Goal: Obtain resource: Download file/media

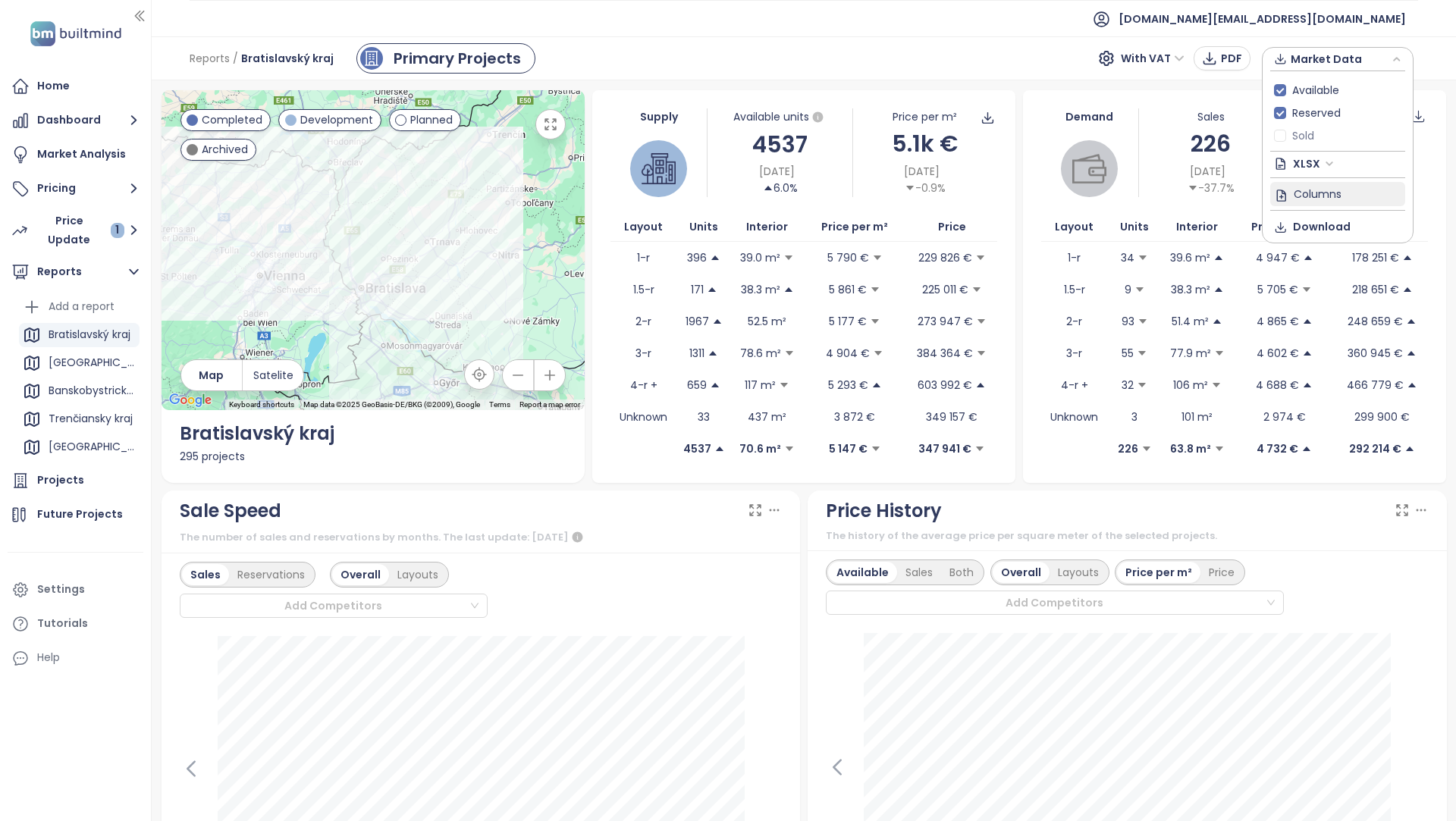
click at [1348, 192] on button "Columns" at bounding box center [1338, 194] width 135 height 25
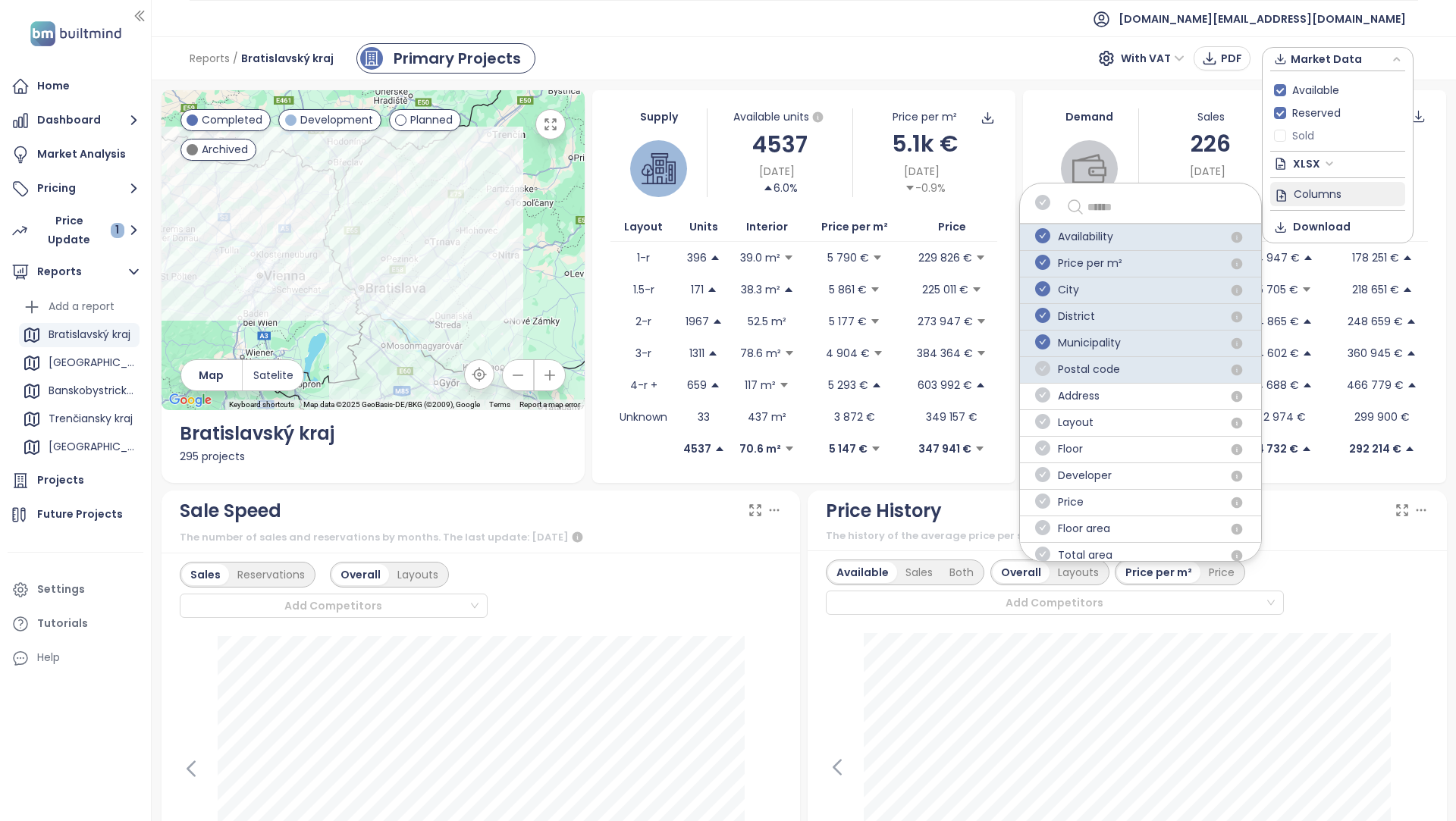
click at [1048, 369] on icon "check-circle" at bounding box center [1043, 369] width 15 height 15
click at [1048, 341] on icon "check-circle" at bounding box center [1043, 342] width 15 height 15
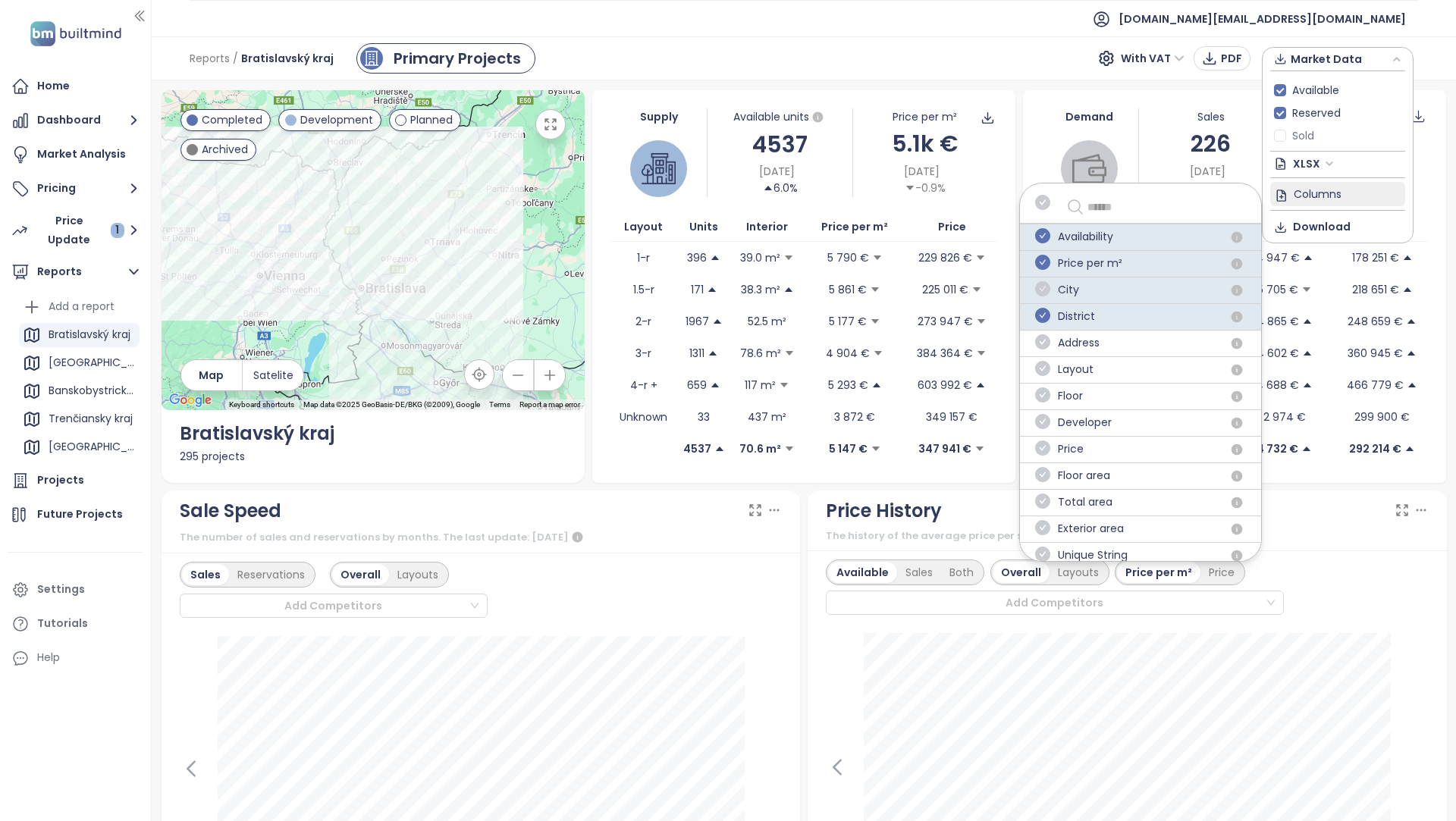
click at [1047, 287] on icon "check-circle" at bounding box center [1043, 289] width 15 height 15
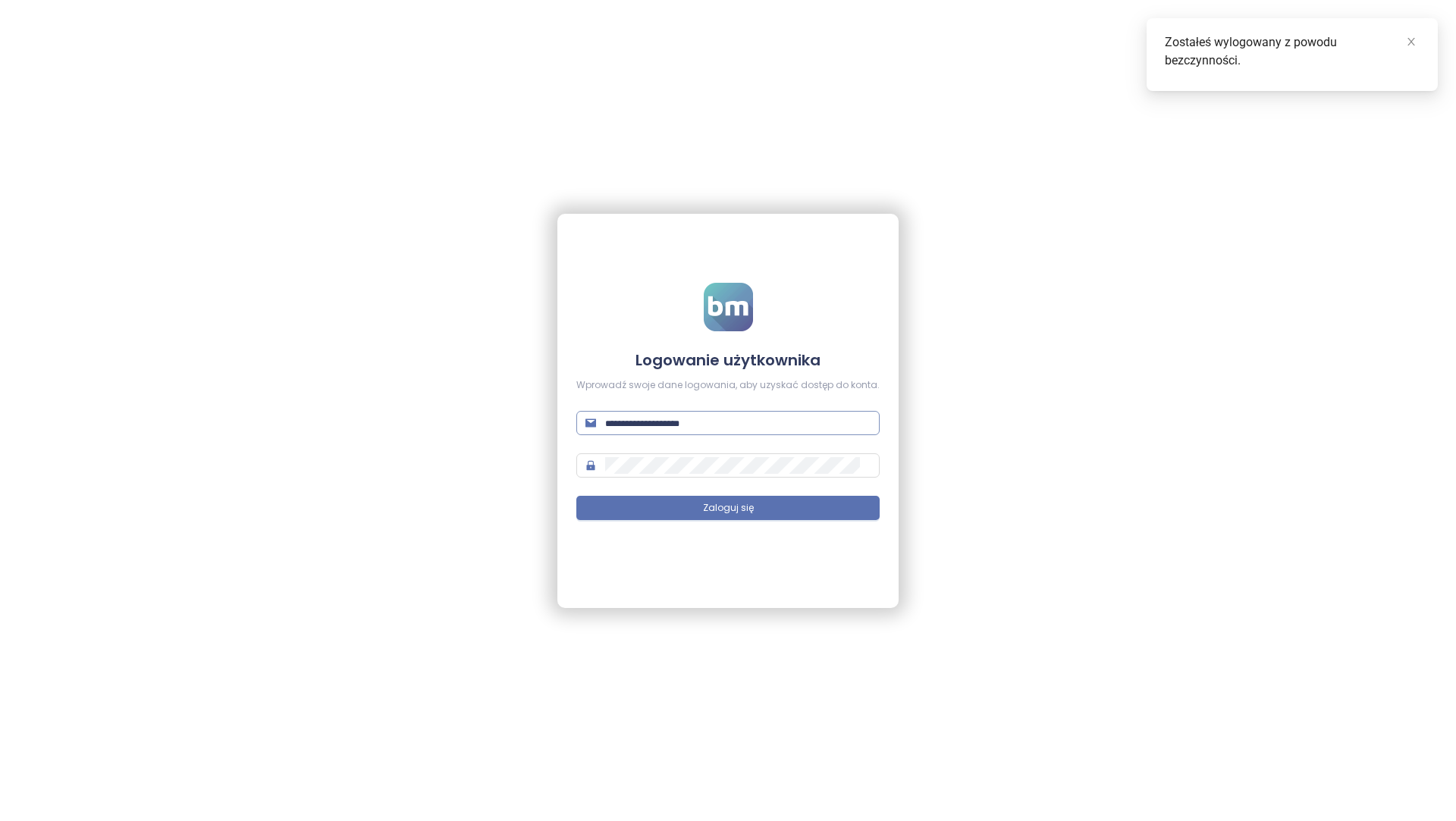
click at [679, 417] on input "text" at bounding box center [738, 423] width 266 height 17
click at [862, 516] on button "Zaloguj się" at bounding box center [728, 507] width 304 height 25
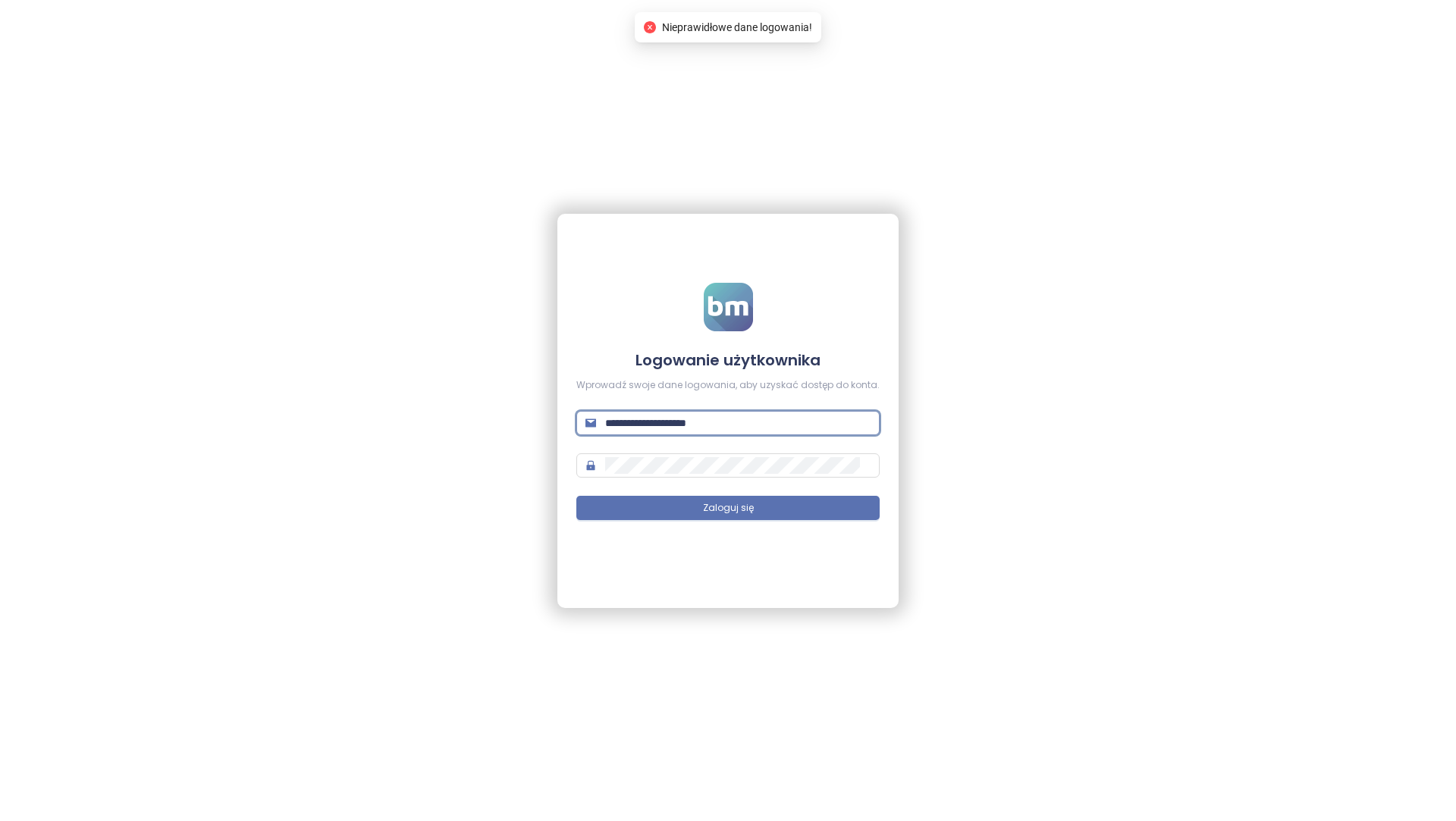
click at [810, 424] on input "**********" at bounding box center [738, 423] width 266 height 17
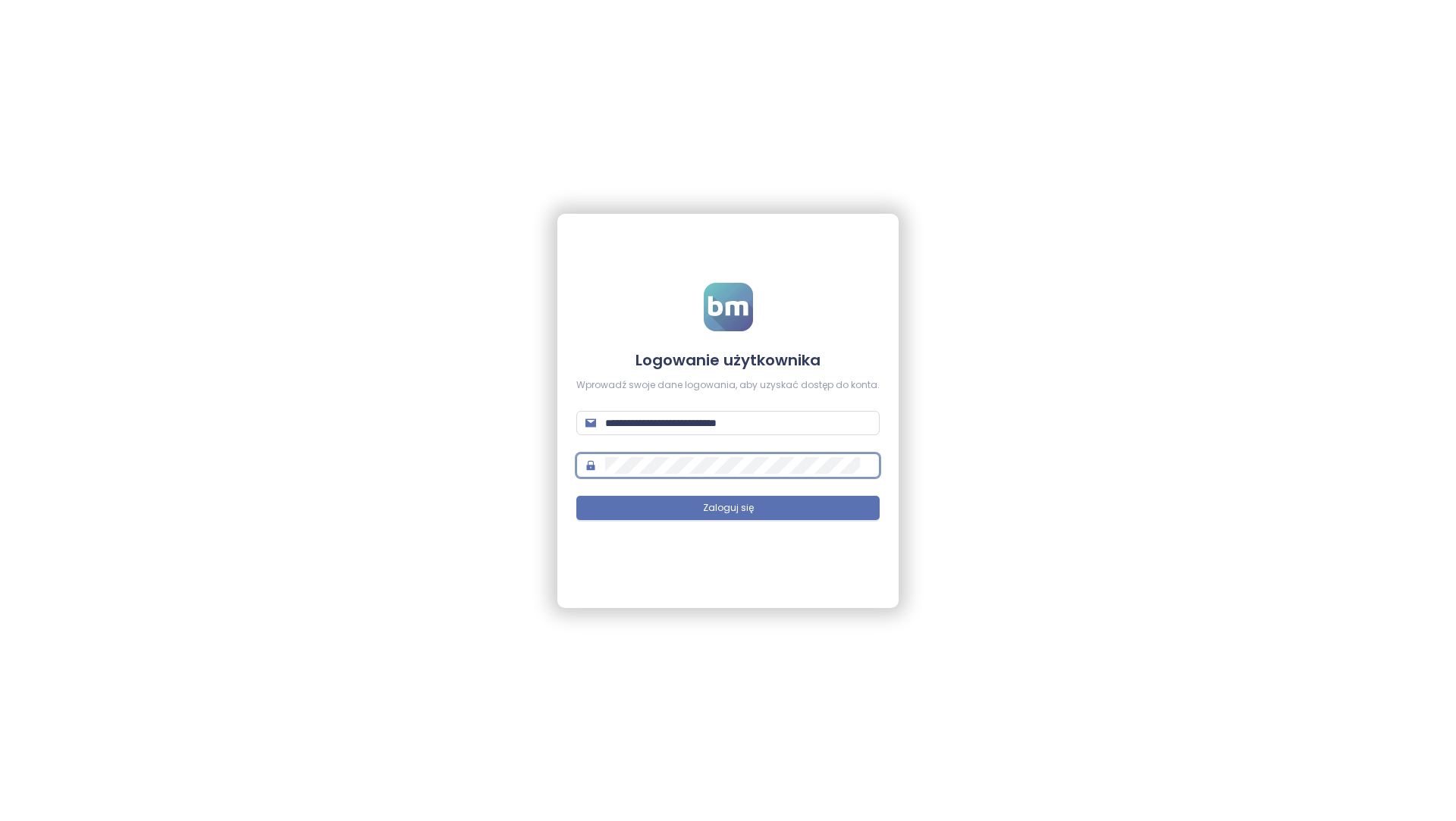
click at [668, 534] on form "**********" at bounding box center [728, 410] width 304 height 255
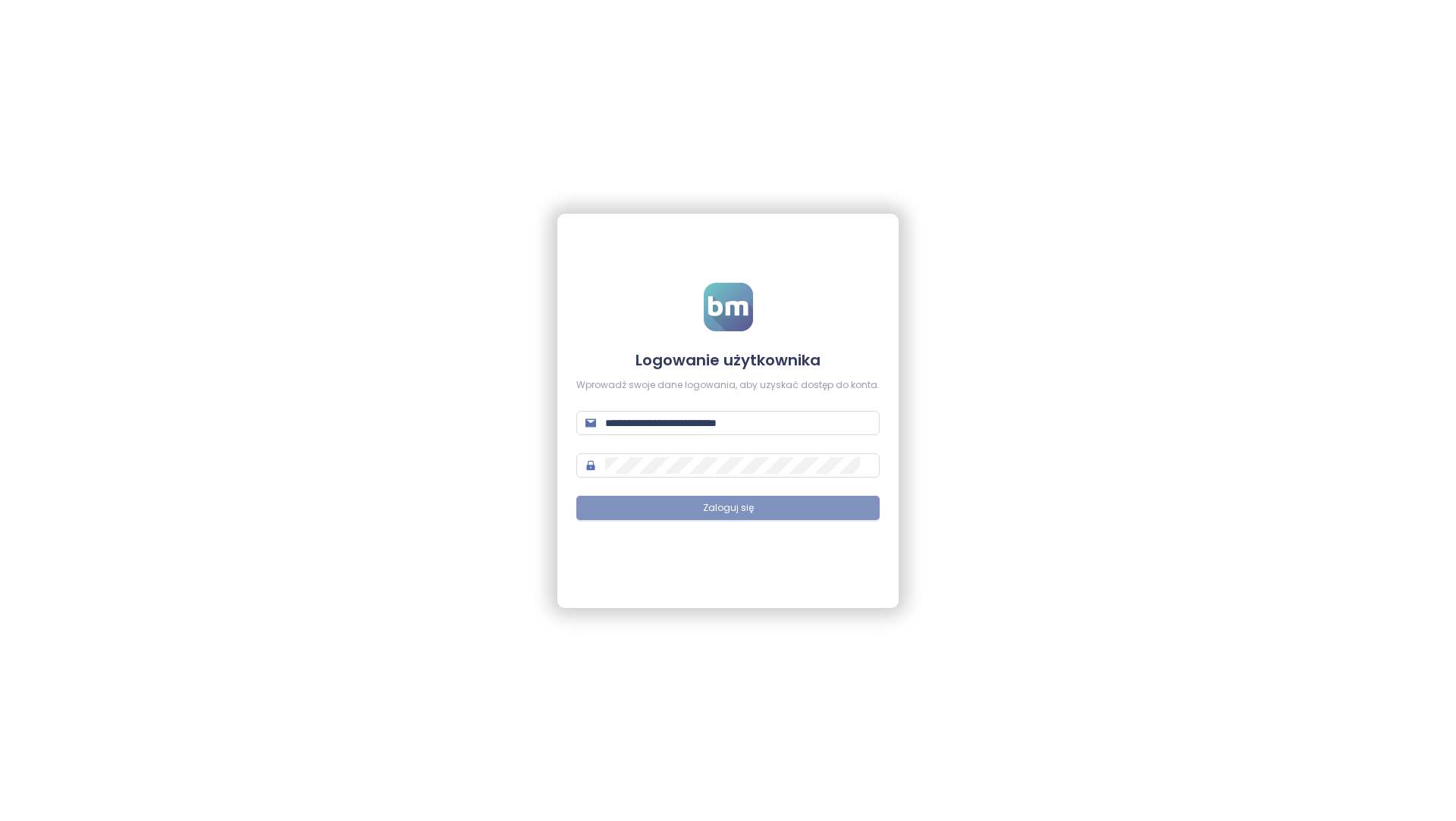
click at [687, 517] on button "Zaloguj się" at bounding box center [728, 507] width 304 height 25
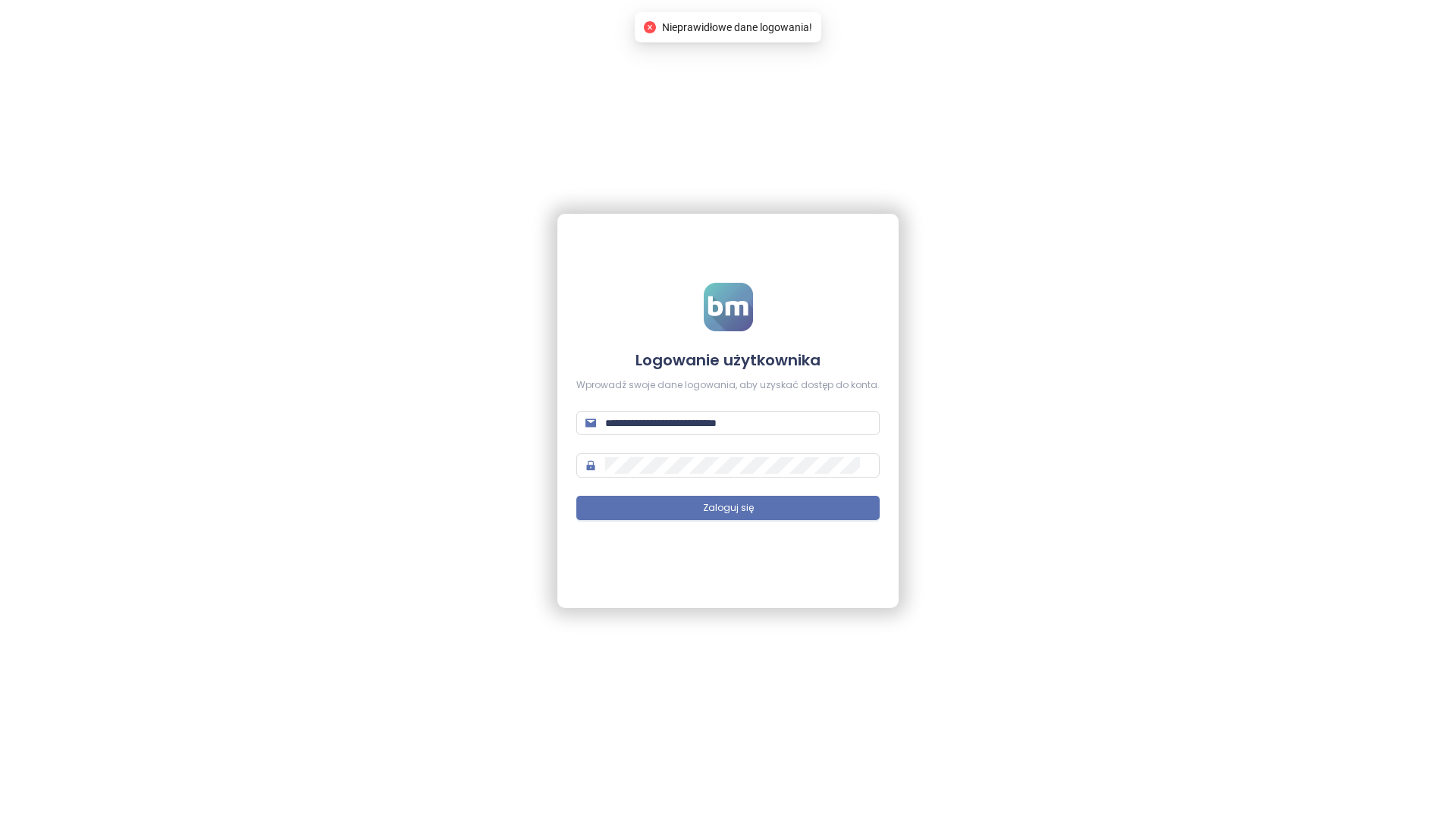
click at [728, 405] on form "**********" at bounding box center [728, 410] width 304 height 255
click at [729, 420] on input "**********" at bounding box center [738, 423] width 266 height 17
type input "**********"
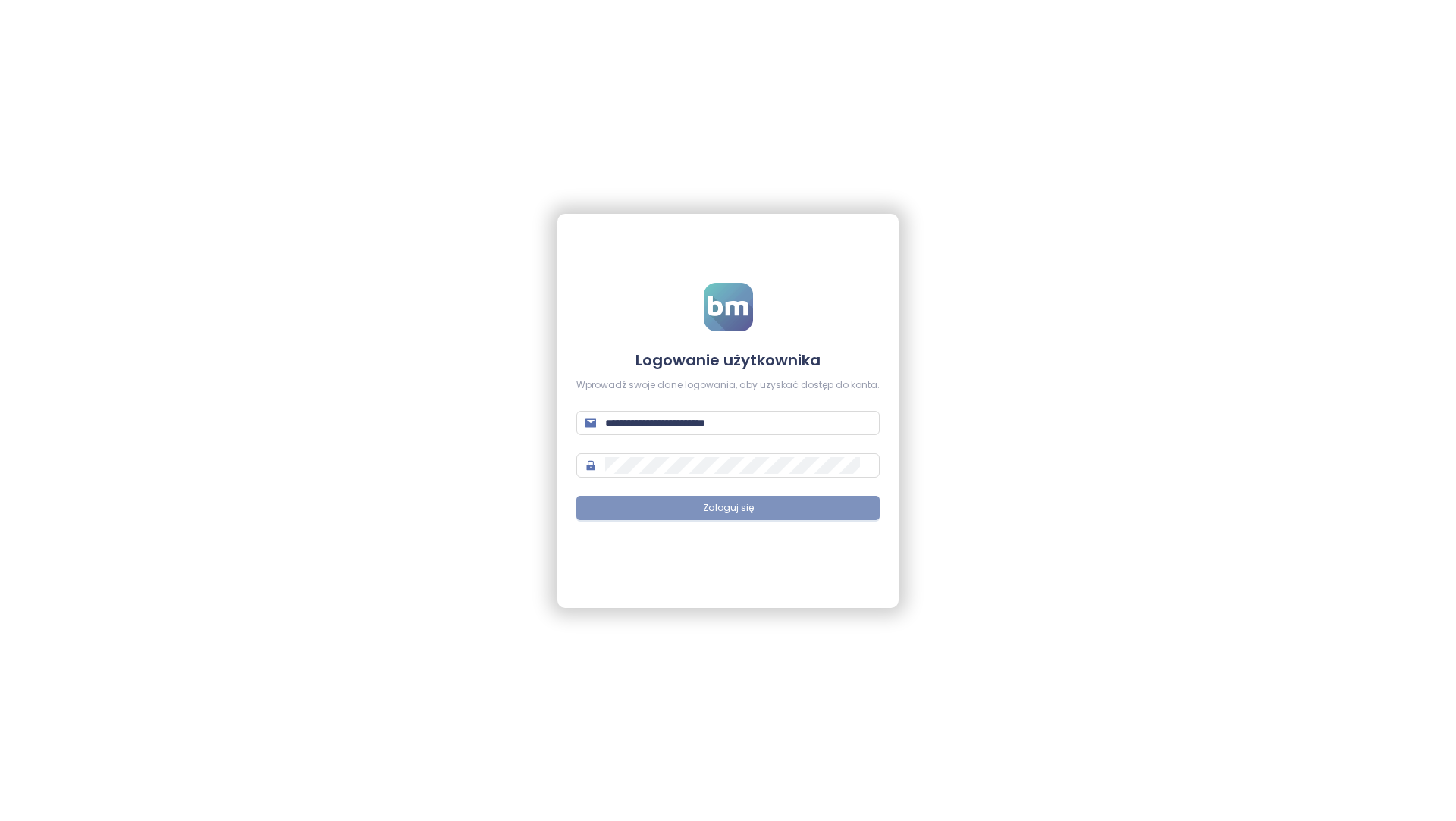
click at [825, 505] on button "Zaloguj się" at bounding box center [728, 507] width 304 height 25
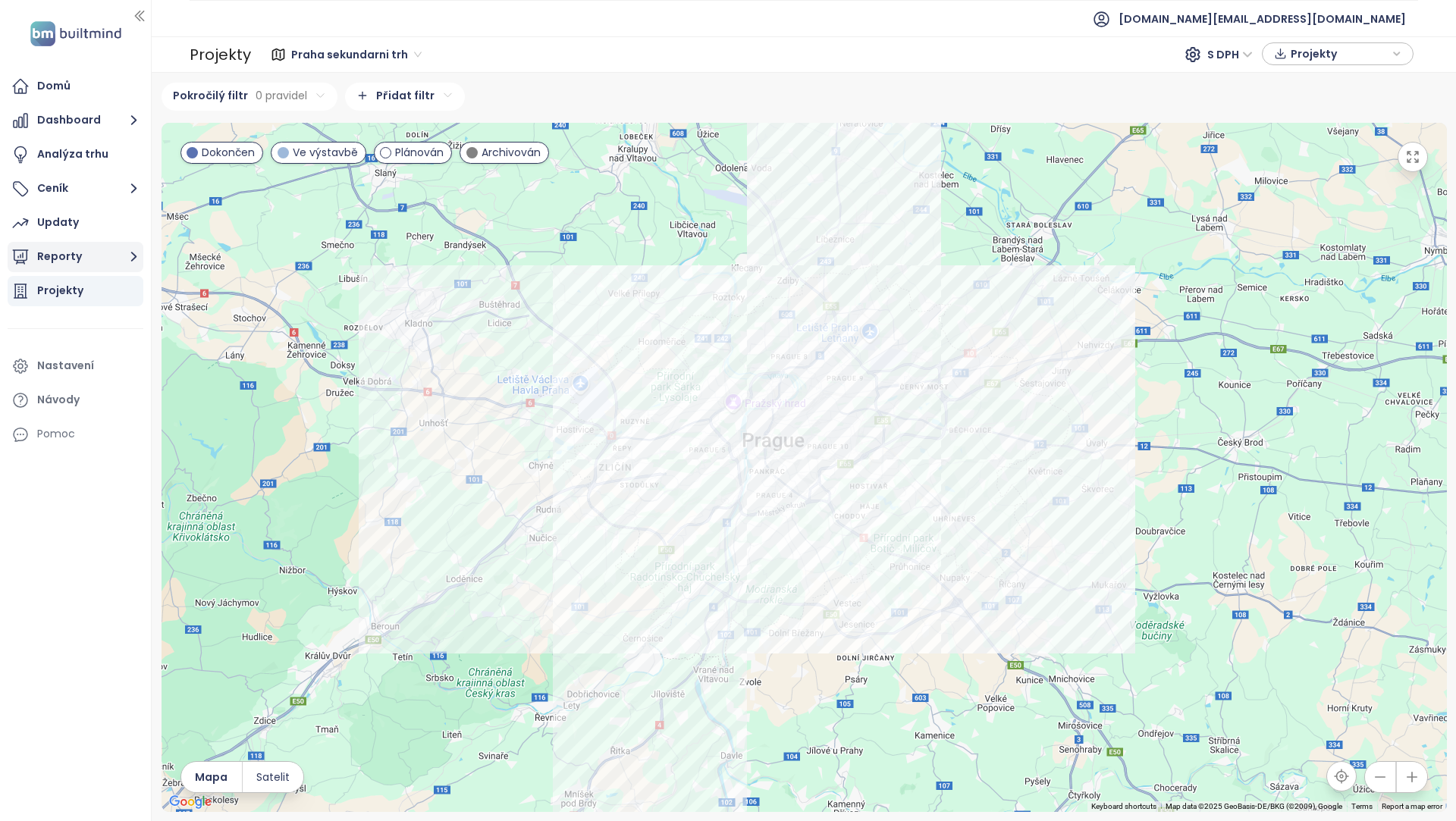
click at [58, 257] on button "Reporty" at bounding box center [75, 257] width 135 height 30
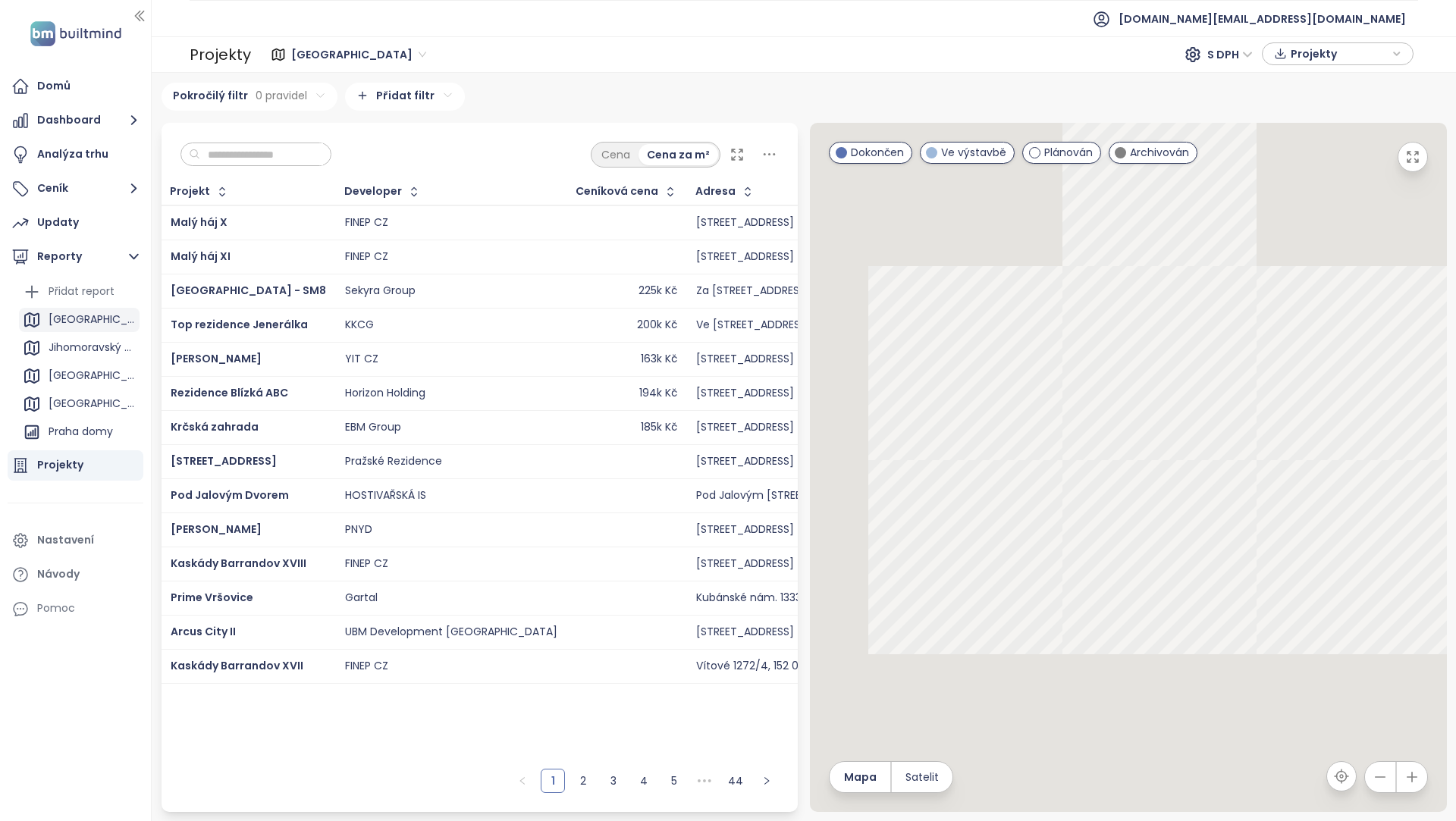
click at [59, 321] on div "Praha" at bounding box center [91, 320] width 87 height 19
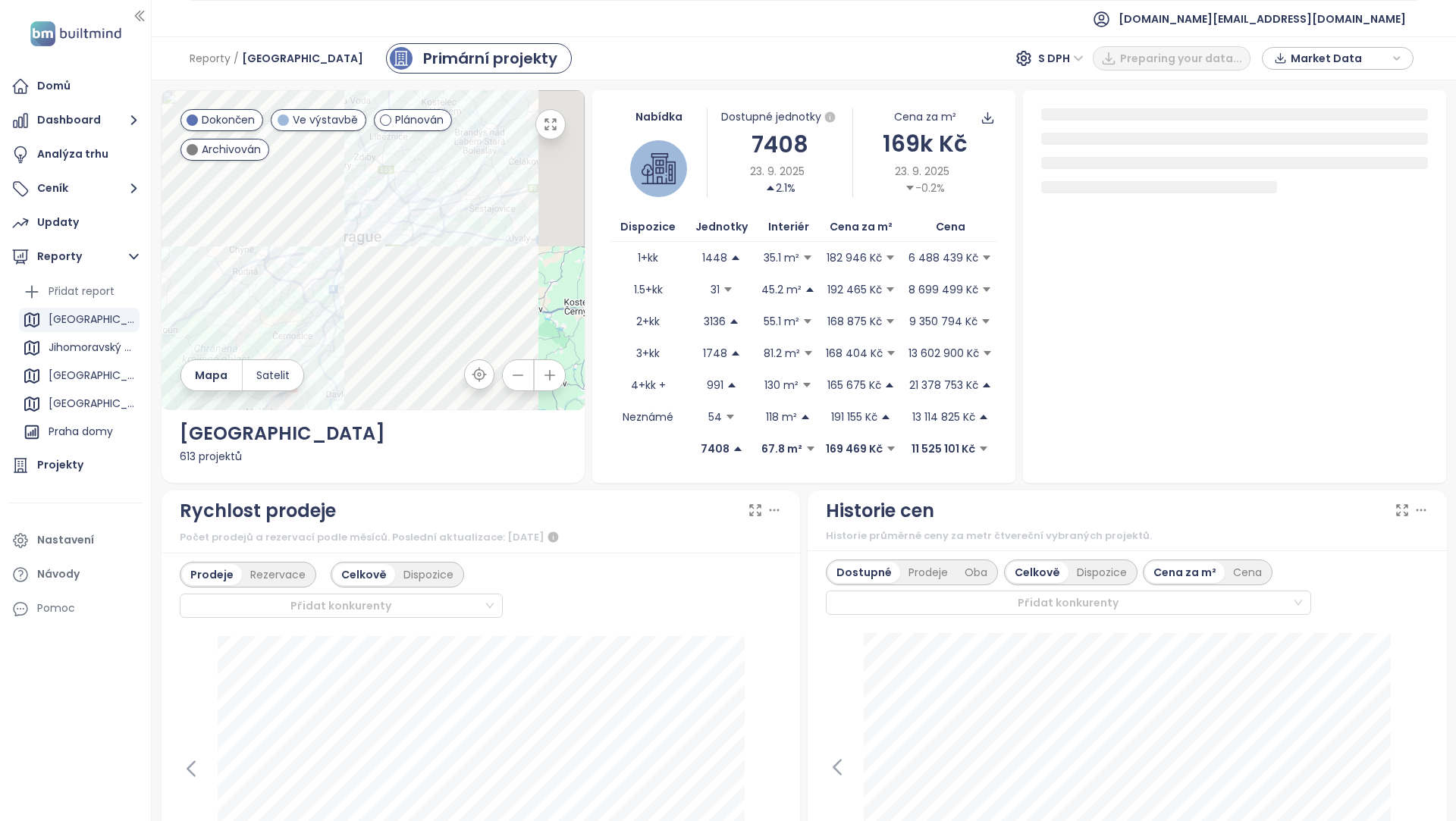
click at [1367, 63] on span "Market Data" at bounding box center [1340, 58] width 98 height 23
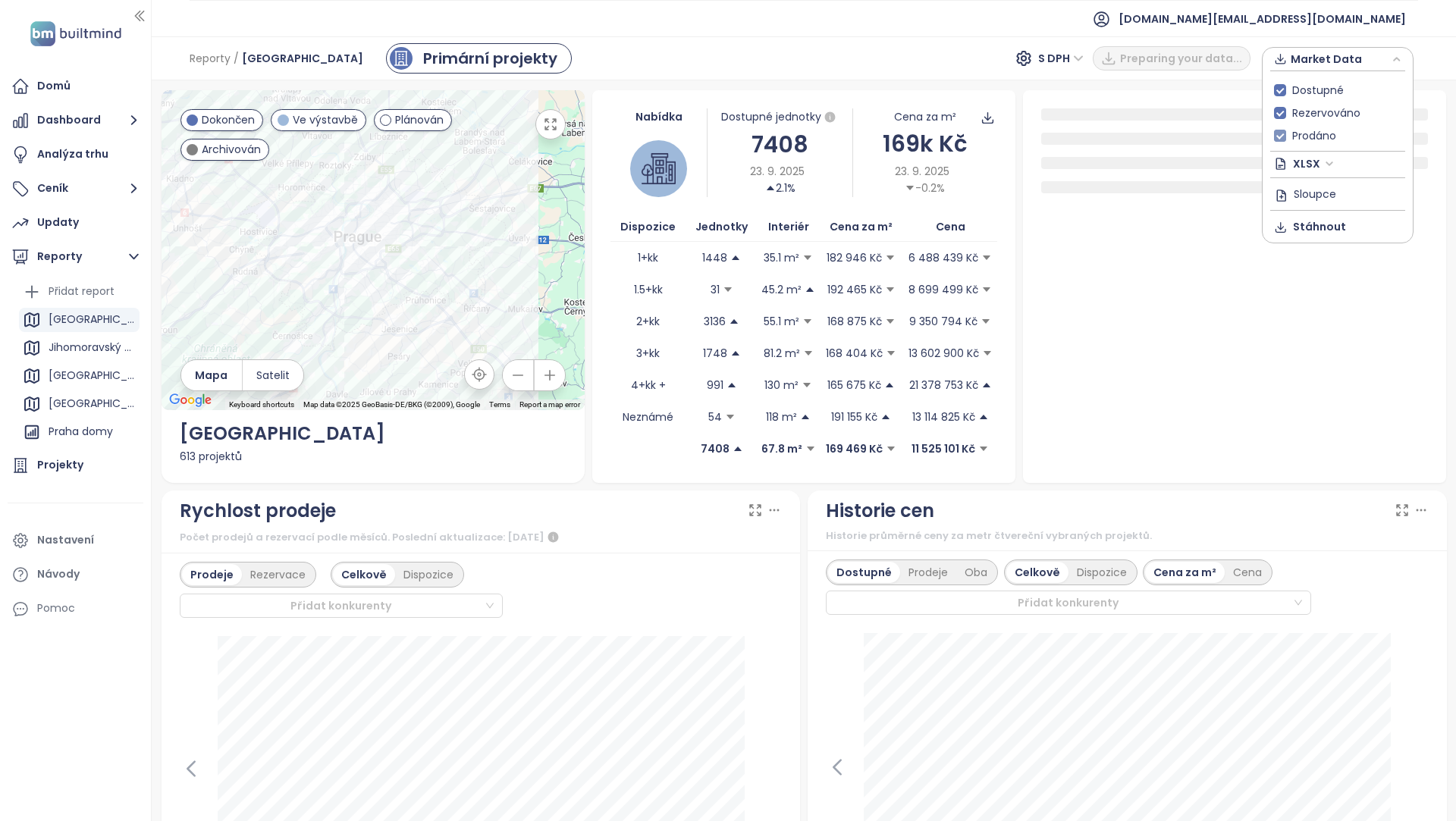
click at [1302, 135] on span "Prodáno" at bounding box center [1315, 136] width 56 height 17
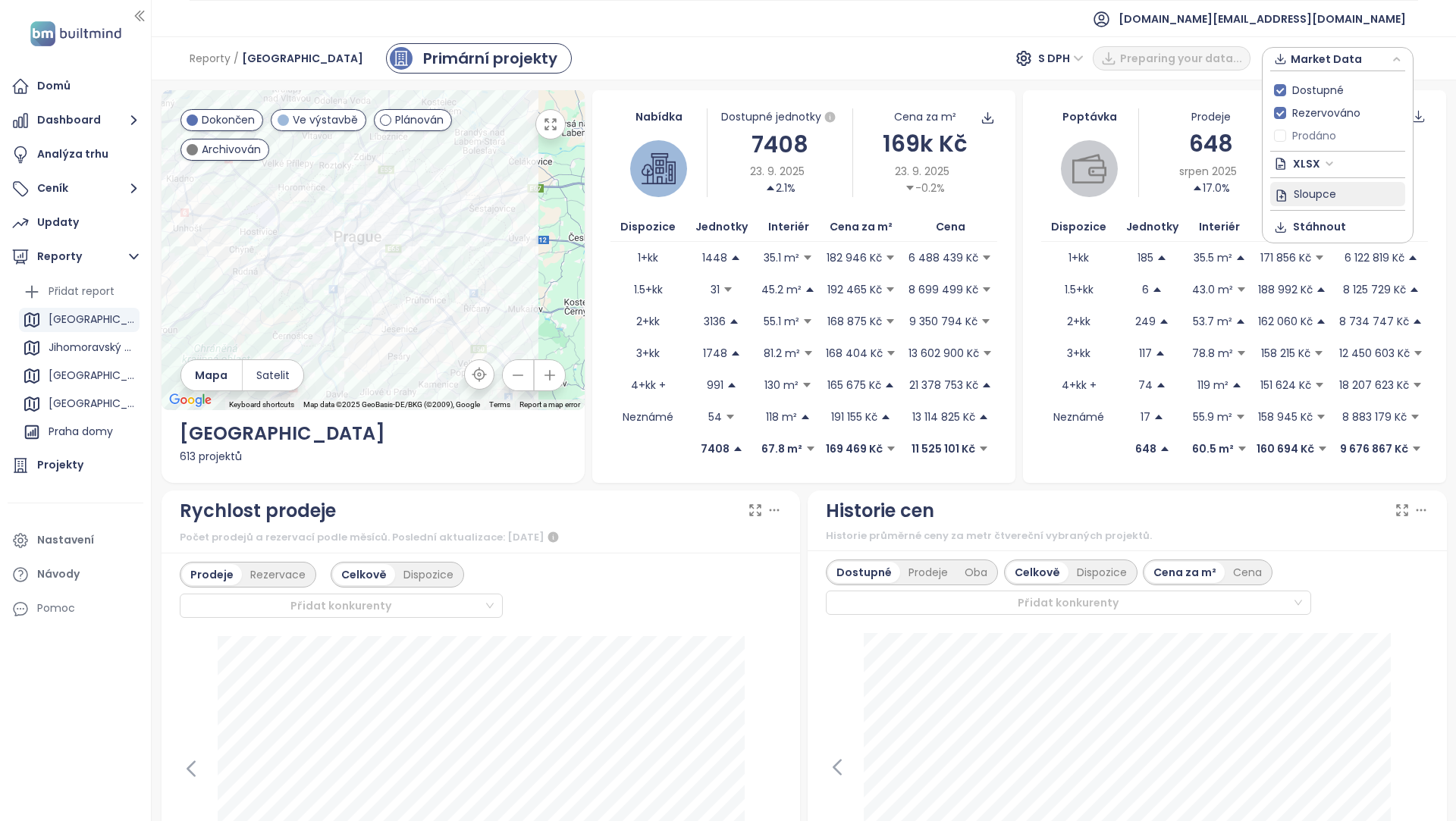
click at [1320, 185] on span "Sloupce" at bounding box center [1316, 194] width 42 height 17
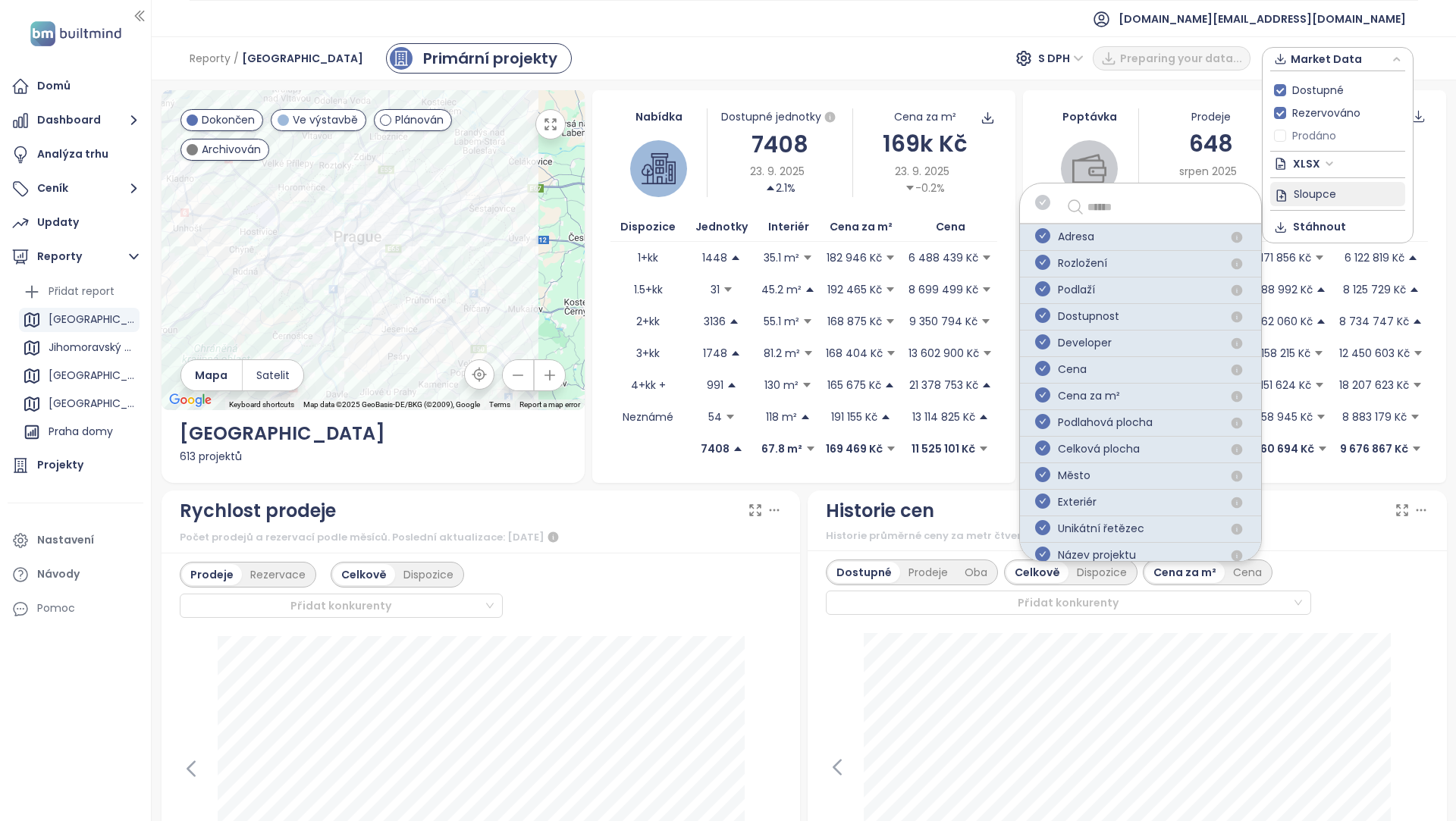
click at [1040, 198] on icon "check-circle" at bounding box center [1043, 202] width 15 height 15
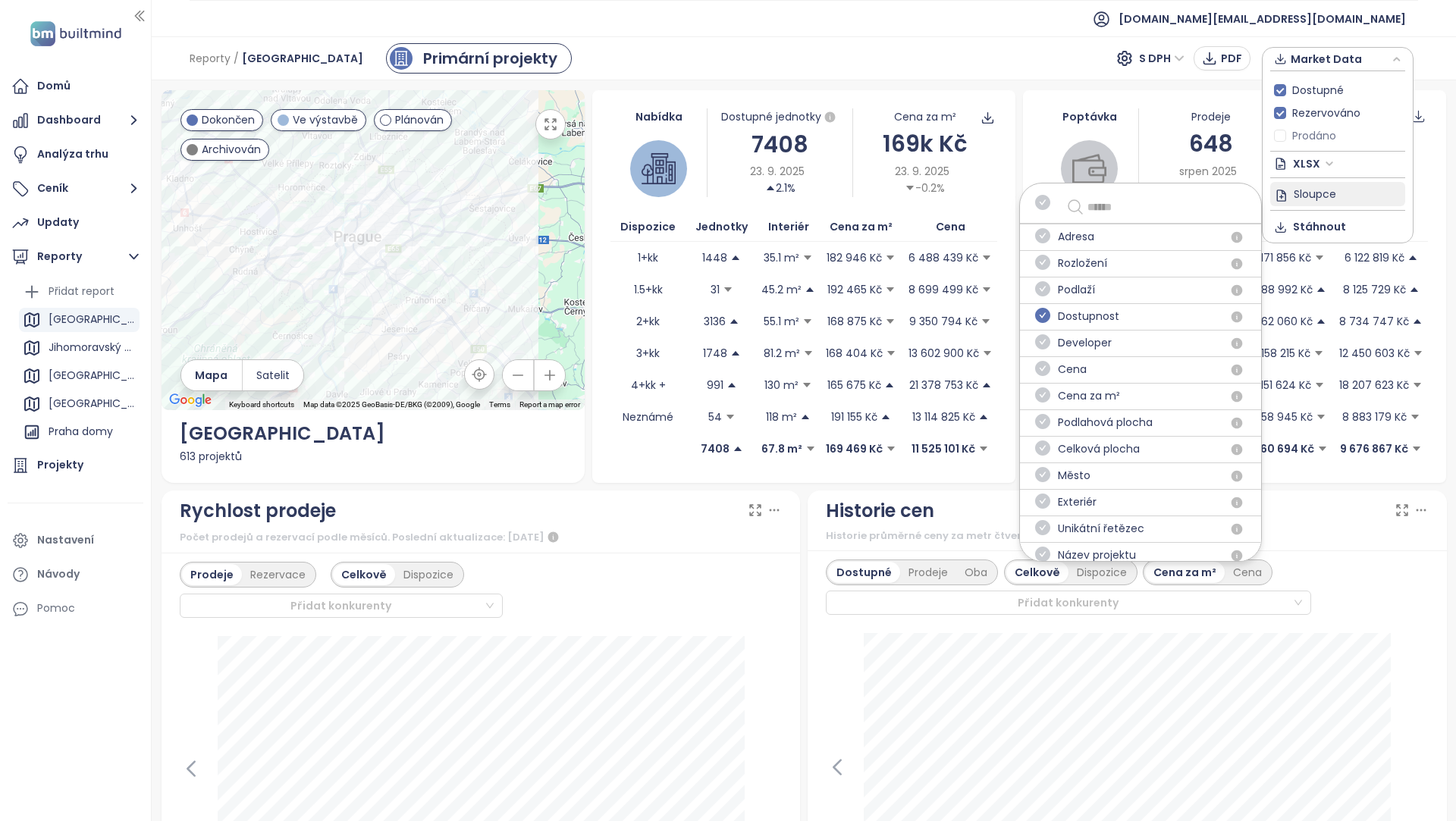
click at [1046, 310] on icon "check-circle" at bounding box center [1043, 315] width 15 height 15
click at [1045, 389] on icon "check-circle" at bounding box center [1043, 395] width 15 height 15
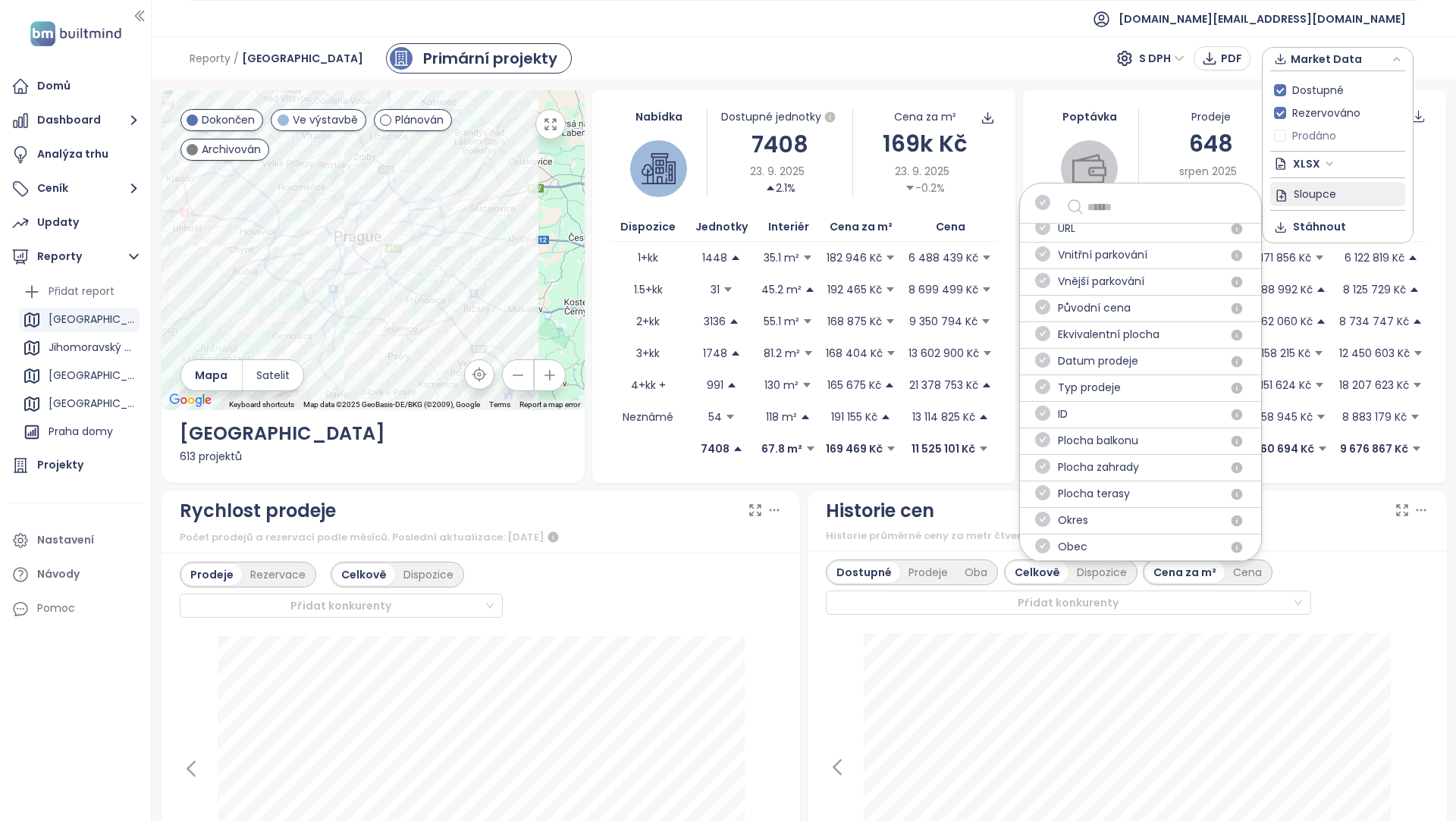
scroll to position [523, 0]
click at [1046, 475] on icon "check-circle" at bounding box center [1043, 483] width 15 height 15
click at [1043, 505] on icon "check-circle" at bounding box center [1043, 510] width 15 height 15
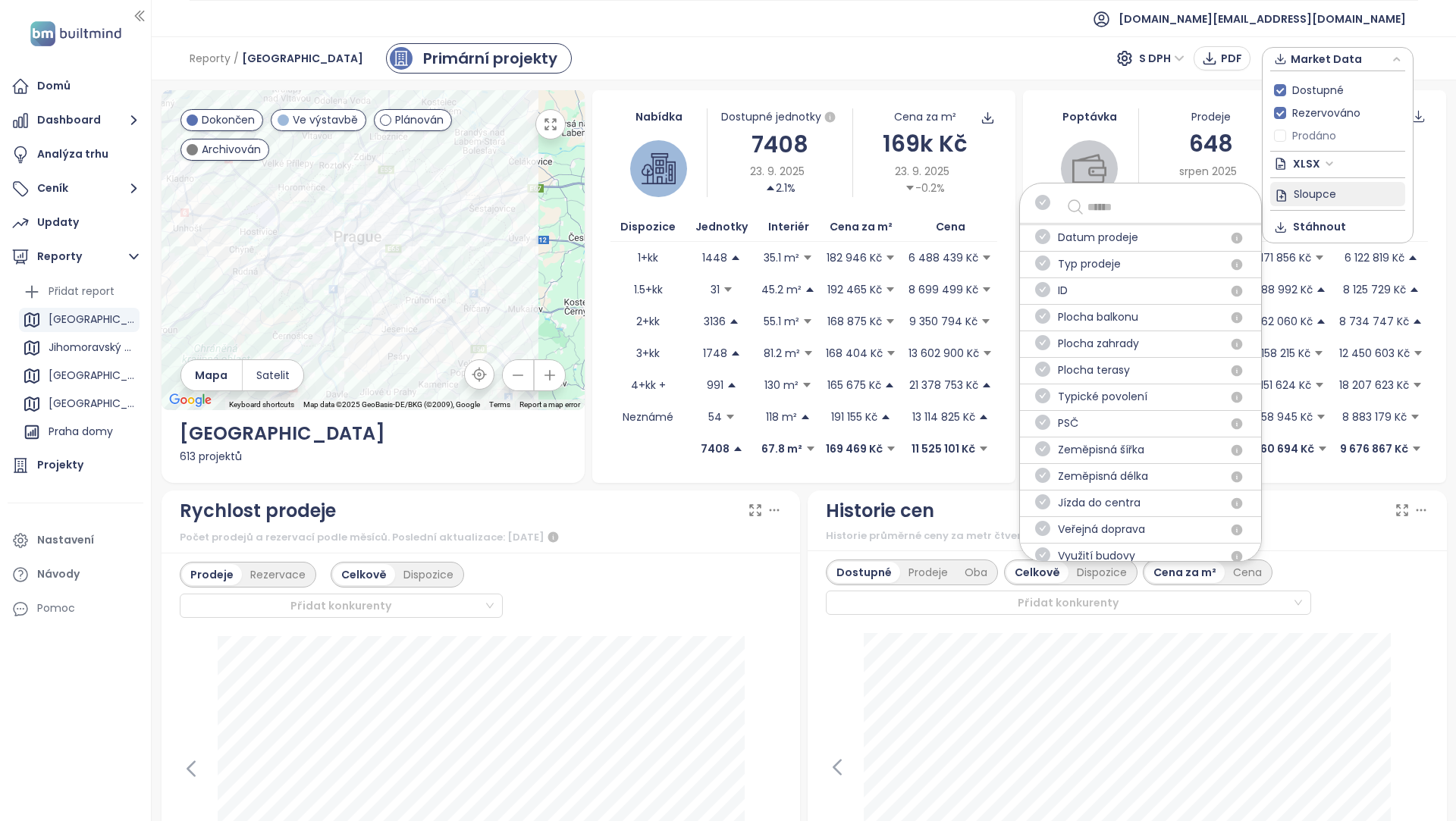
scroll to position [0, 0]
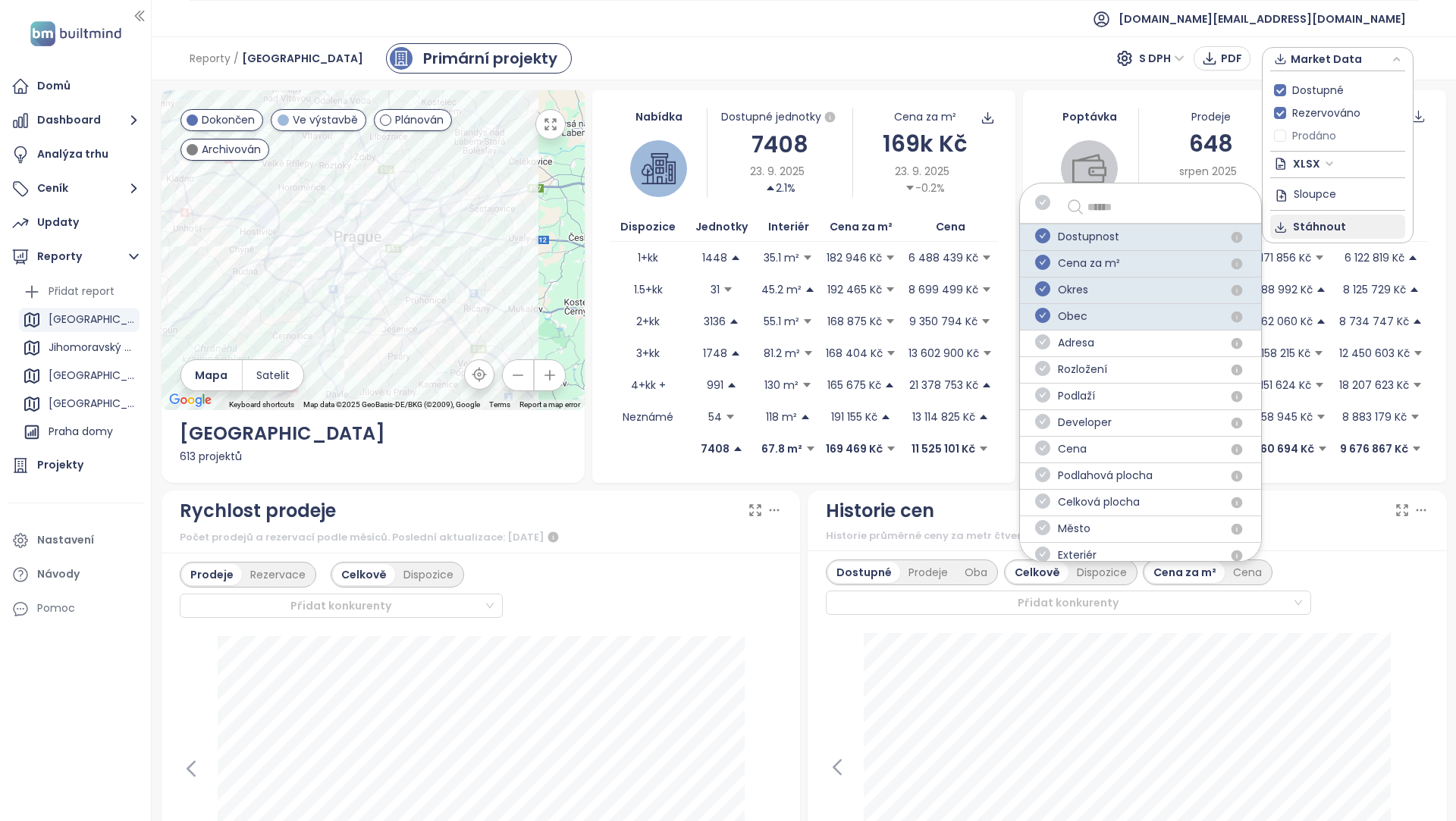
click at [1336, 227] on span "Stáhnout" at bounding box center [1320, 227] width 53 height 17
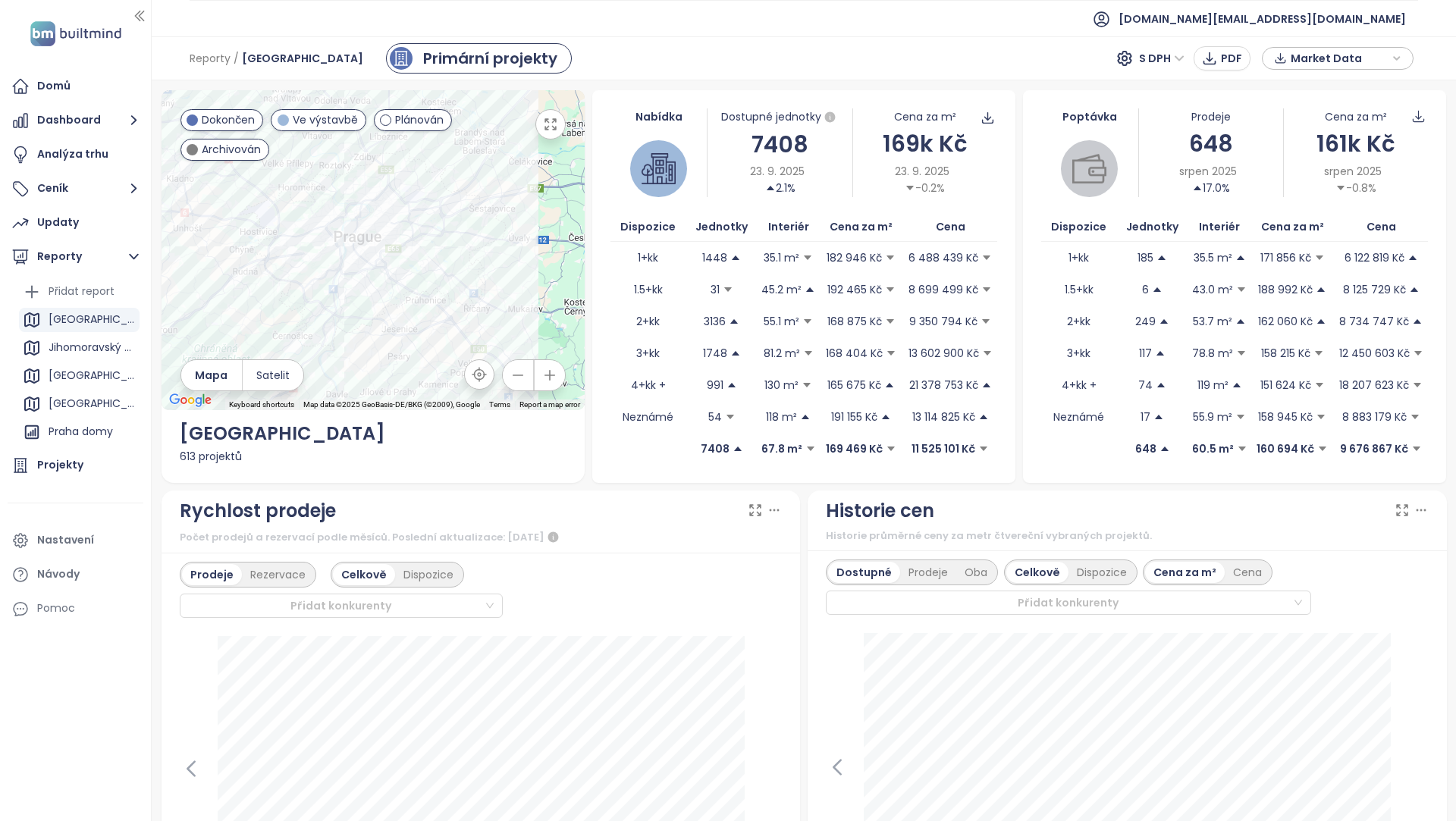
click at [1368, 57] on span "Market Data" at bounding box center [1340, 58] width 98 height 23
click at [1327, 192] on span "Sloupce" at bounding box center [1316, 194] width 42 height 17
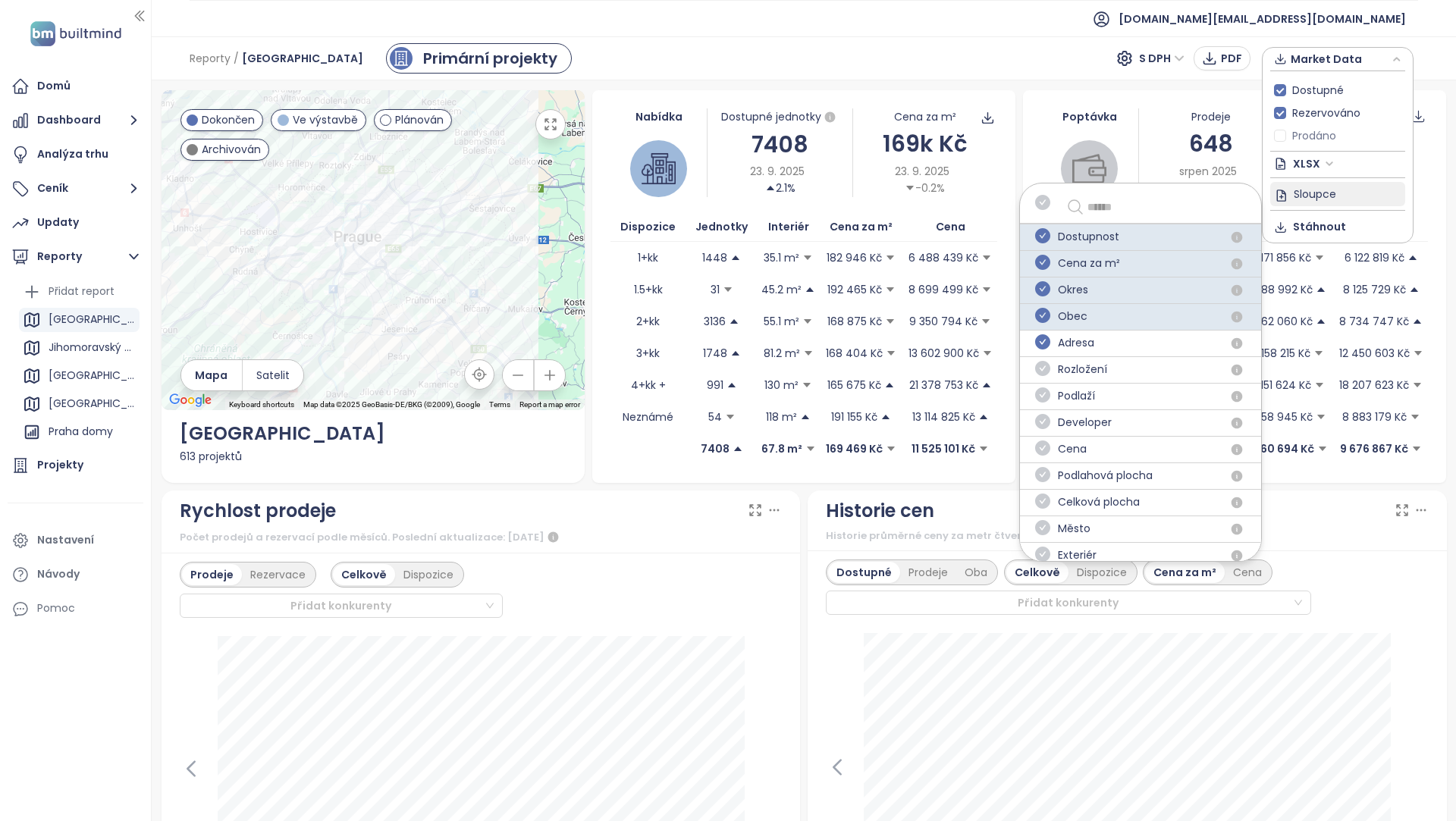
click at [1043, 342] on icon "check-circle" at bounding box center [1043, 342] width 15 height 15
click at [1322, 218] on span "Stáhnout" at bounding box center [1320, 227] width 53 height 17
